Goal: Navigation & Orientation: Find specific page/section

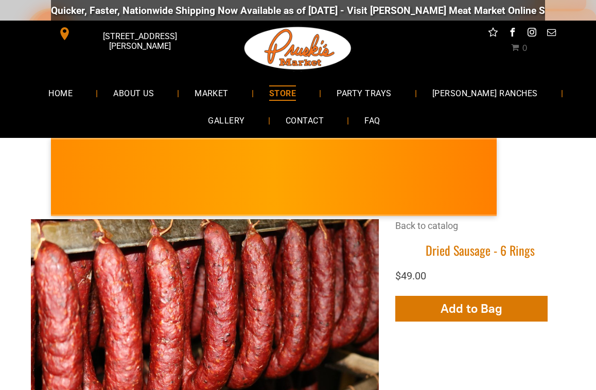
click at [237, 118] on span "GALLERY" at bounding box center [226, 120] width 37 height 15
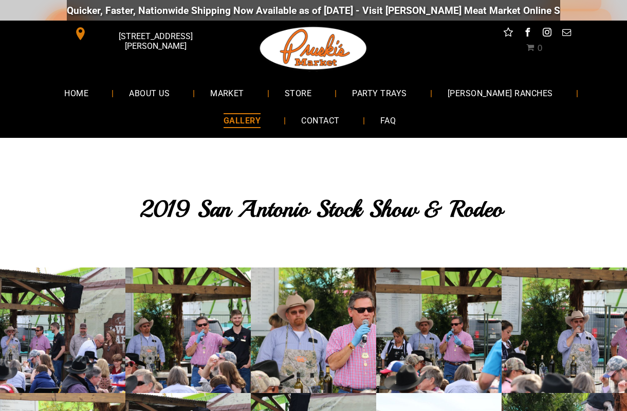
click at [288, 48] on img at bounding box center [313, 49] width 111 height 56
